Goal: Check status

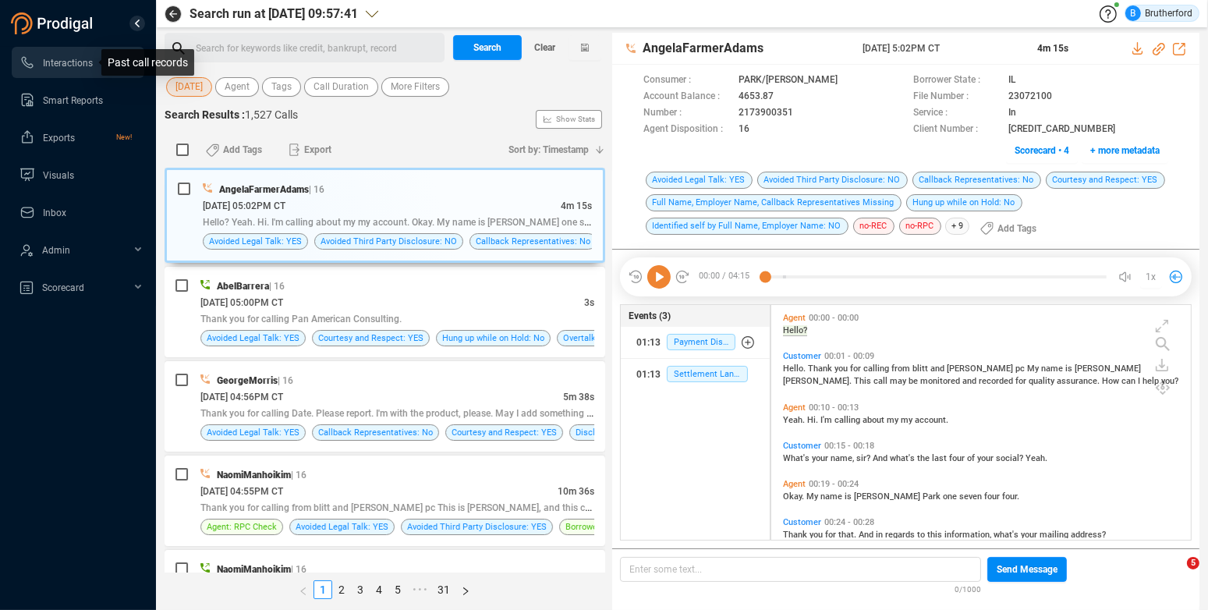
scroll to position [224, 408]
click at [80, 65] on span "Interactions" at bounding box center [68, 63] width 50 height 11
click at [183, 88] on span "[DATE]" at bounding box center [188, 86] width 27 height 19
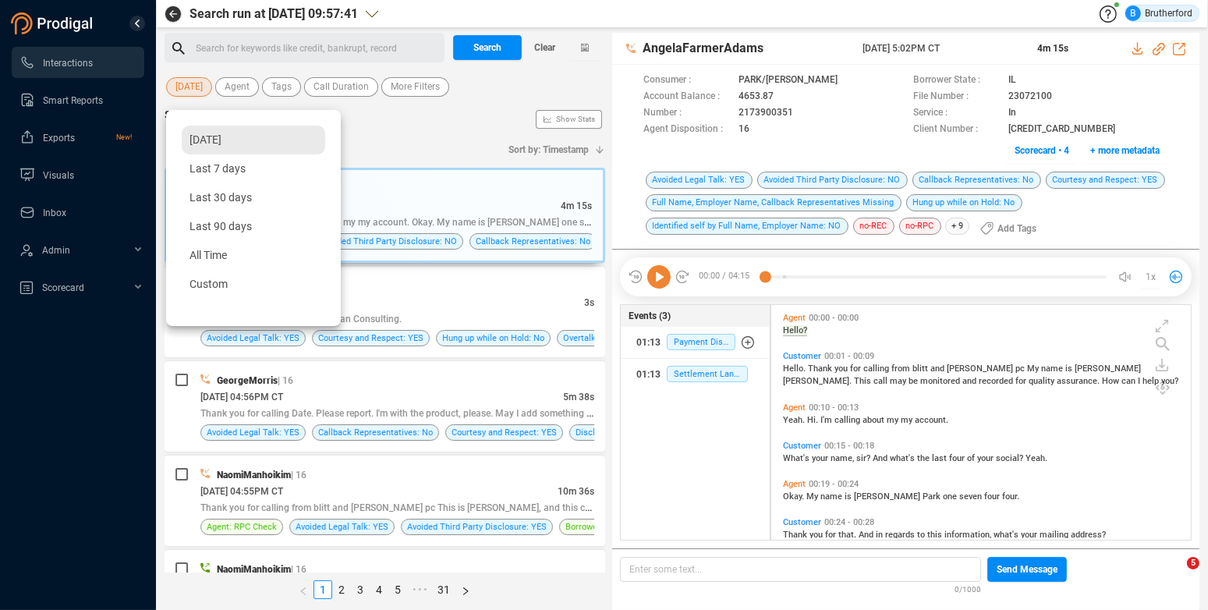
click at [217, 141] on span "[DATE]" at bounding box center [206, 139] width 32 height 12
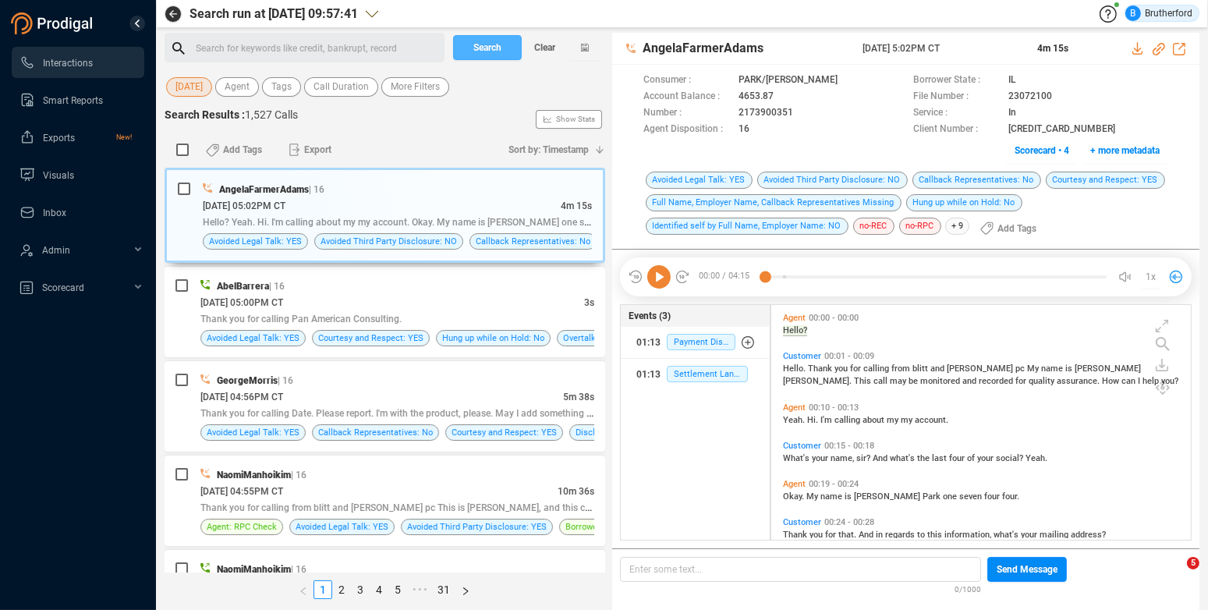
click at [477, 49] on span "Search" at bounding box center [487, 47] width 28 height 25
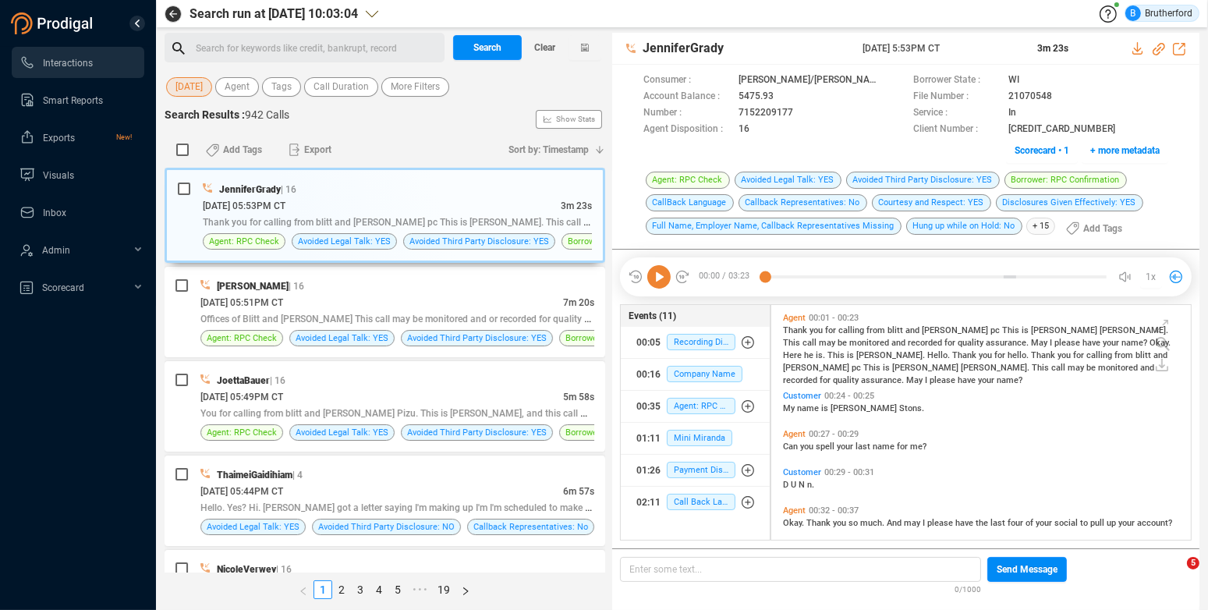
click at [203, 90] on span "[DATE]" at bounding box center [188, 86] width 27 height 19
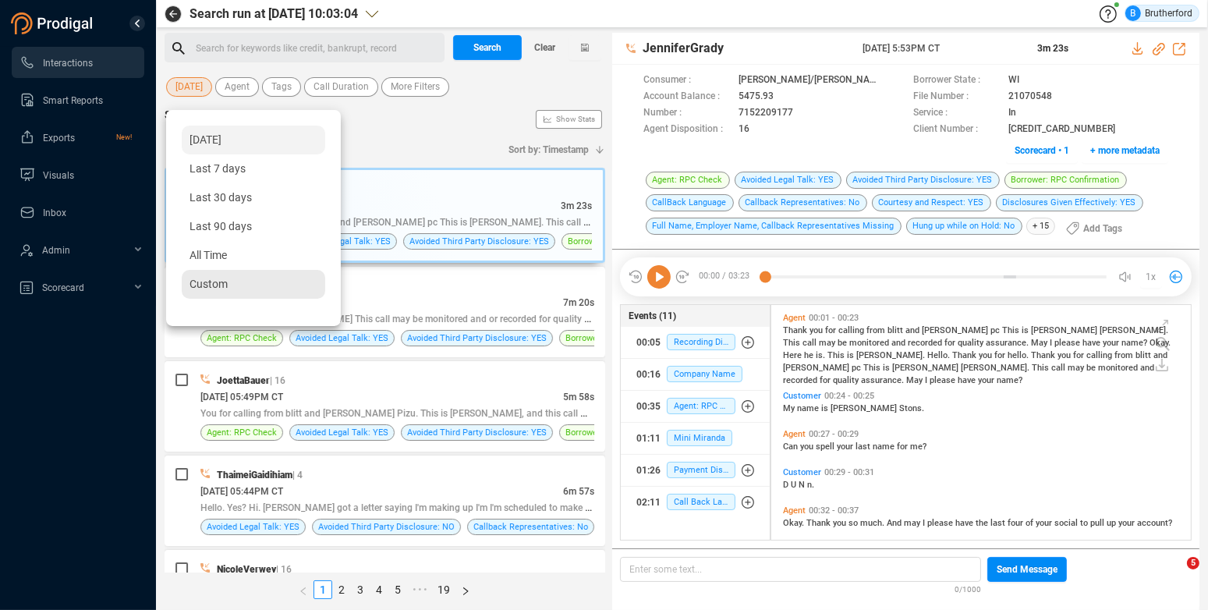
click at [210, 282] on span "Custom" at bounding box center [209, 284] width 38 height 12
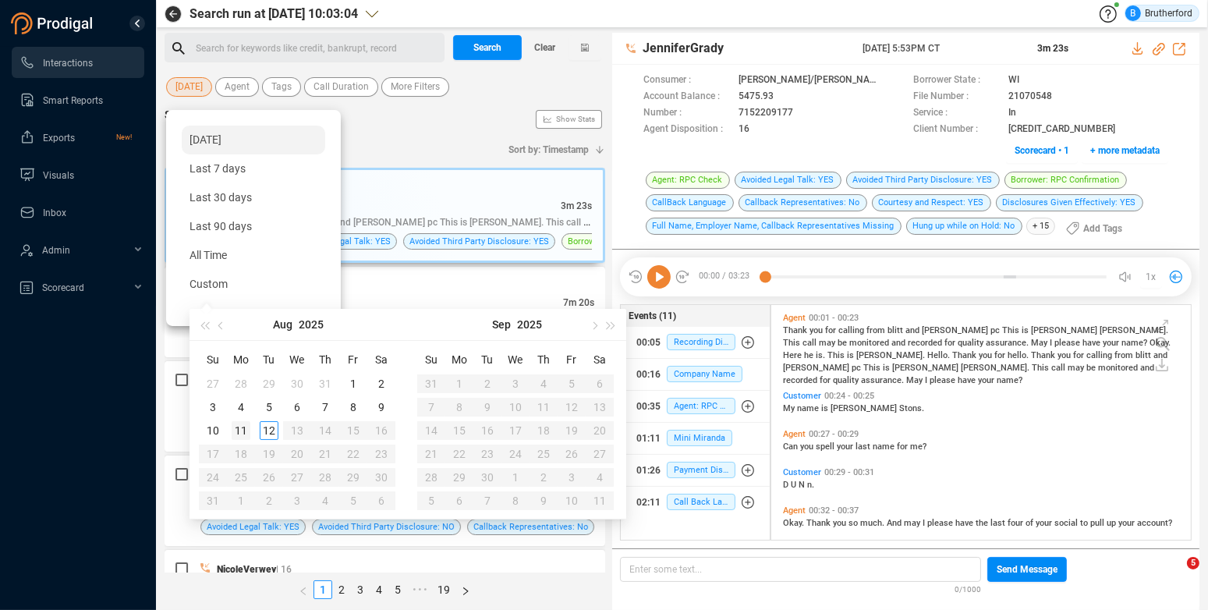
type input "[DATE]"
click at [250, 433] on div "11" at bounding box center [241, 430] width 19 height 19
click at [248, 429] on div "11" at bounding box center [241, 430] width 19 height 19
type input "[DATE]"
click at [248, 429] on div "11" at bounding box center [241, 430] width 19 height 19
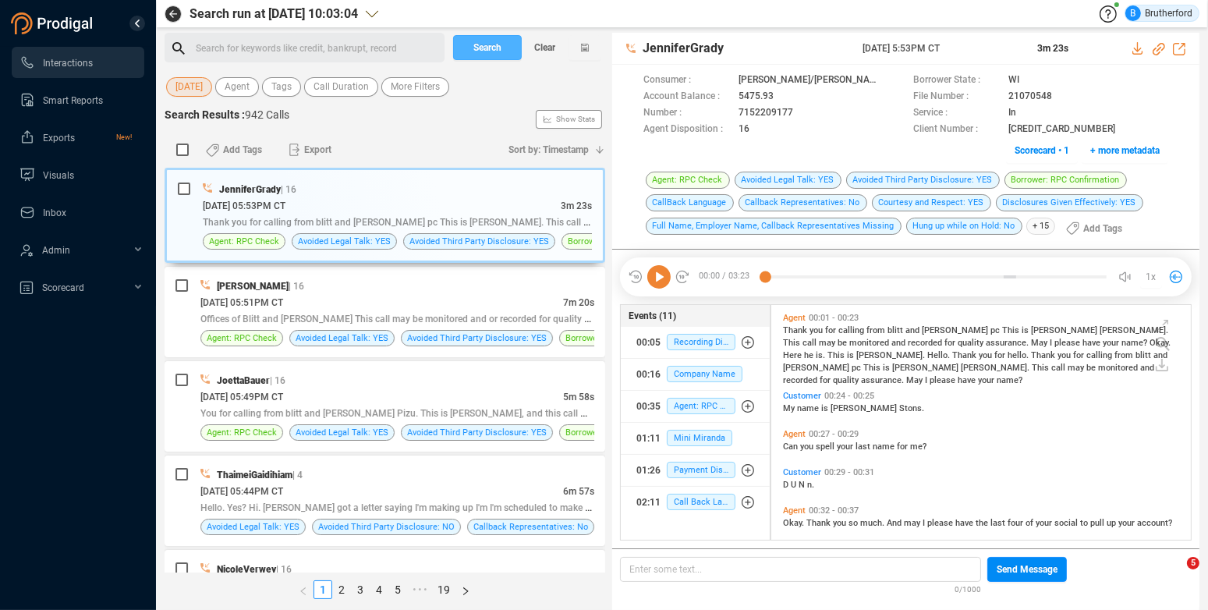
click at [504, 47] on button "Search" at bounding box center [487, 47] width 69 height 25
click at [977, 14] on div "B Brutherford" at bounding box center [788, 13] width 821 height 17
click at [390, 114] on div "Search Results : 942 Calls Show Stats" at bounding box center [385, 119] width 441 height 25
click at [489, 51] on span "Search" at bounding box center [487, 47] width 28 height 25
